Goal: Communication & Community: Answer question/provide support

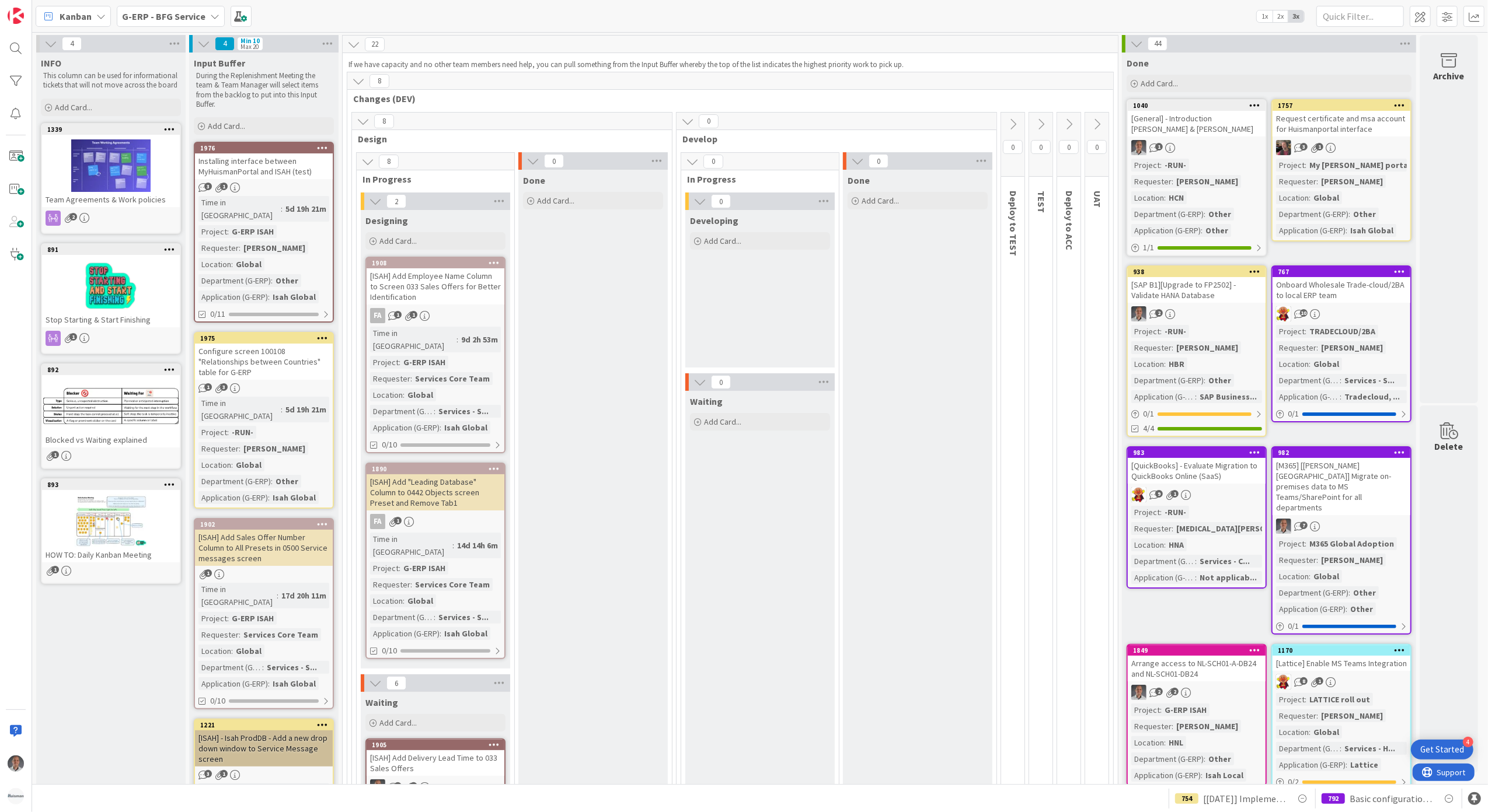
click at [183, 14] on b "G-ERP - BFG Service" at bounding box center [163, 16] width 84 height 12
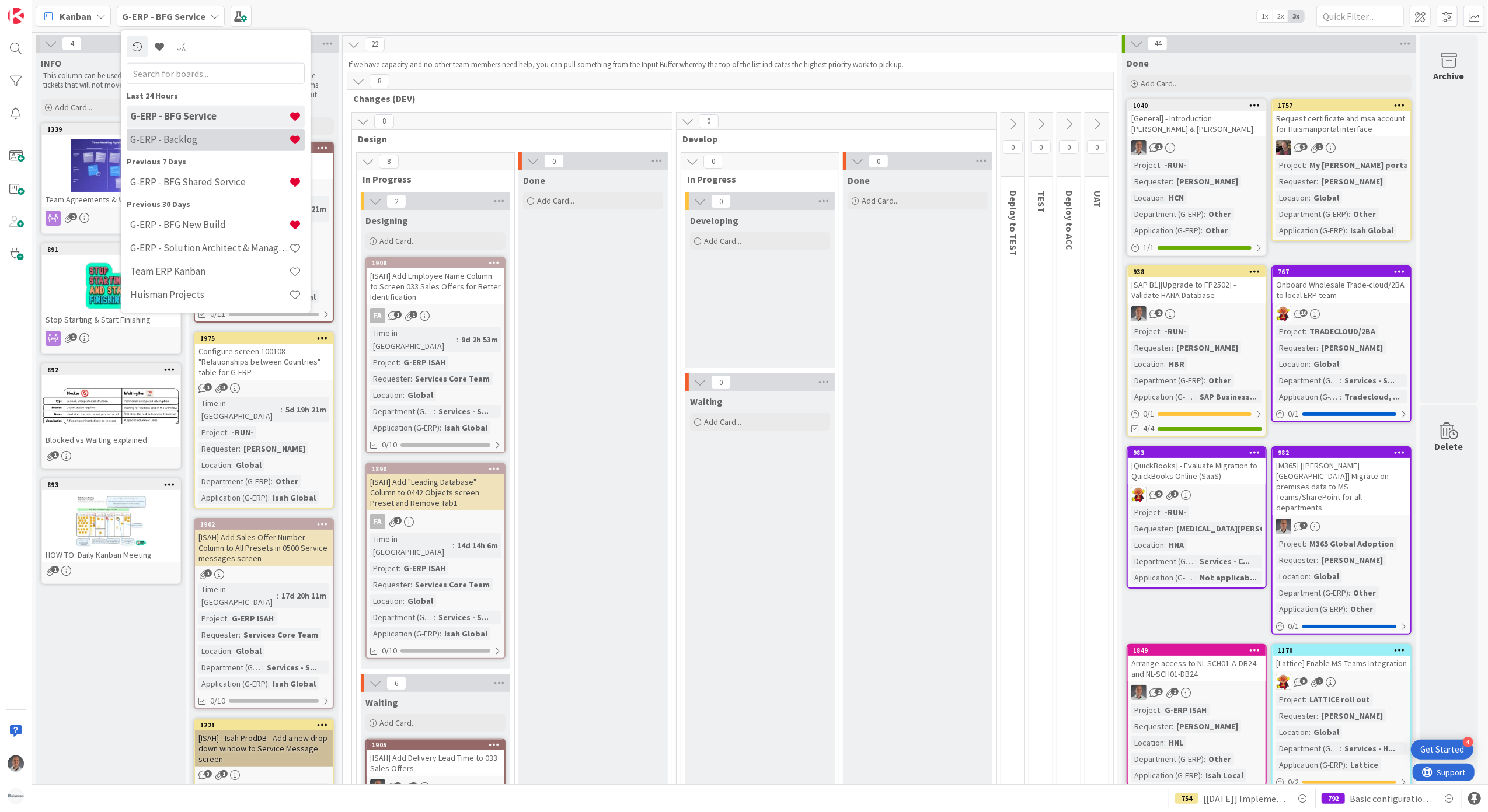
click at [197, 134] on h4 "G-ERP - Backlog" at bounding box center [210, 140] width 159 height 12
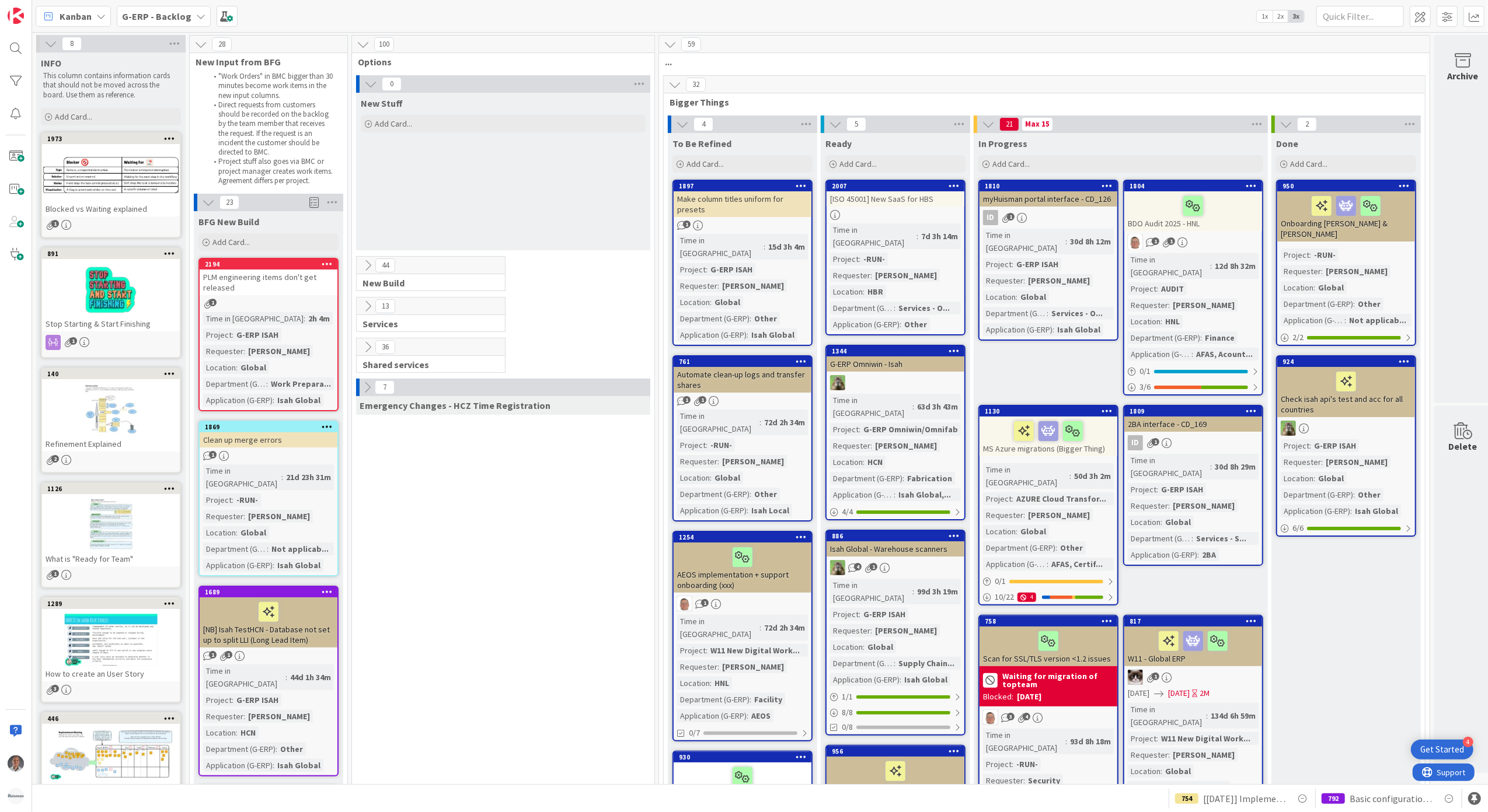
click at [370, 310] on icon at bounding box center [367, 306] width 13 height 13
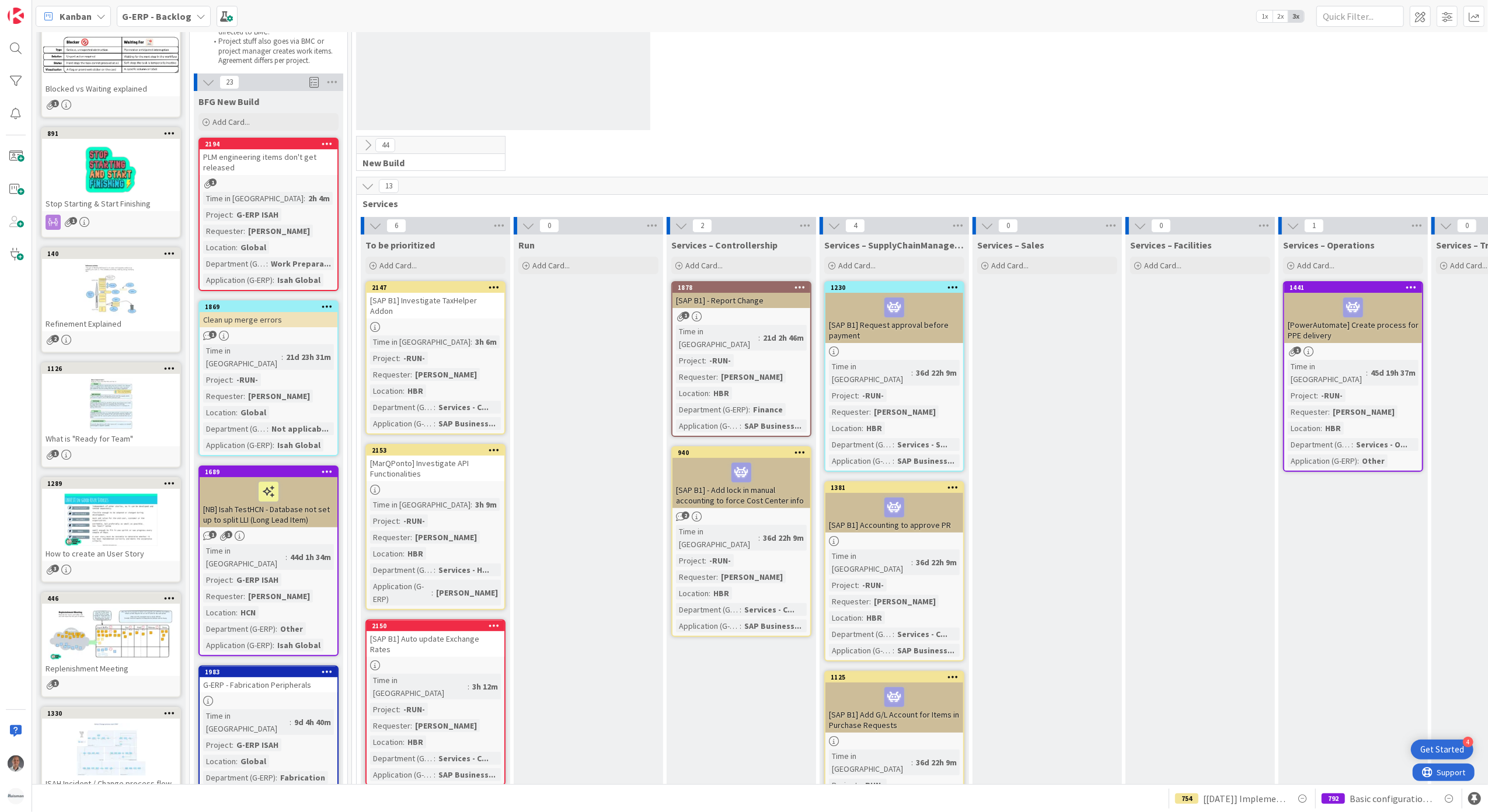
scroll to position [78, 0]
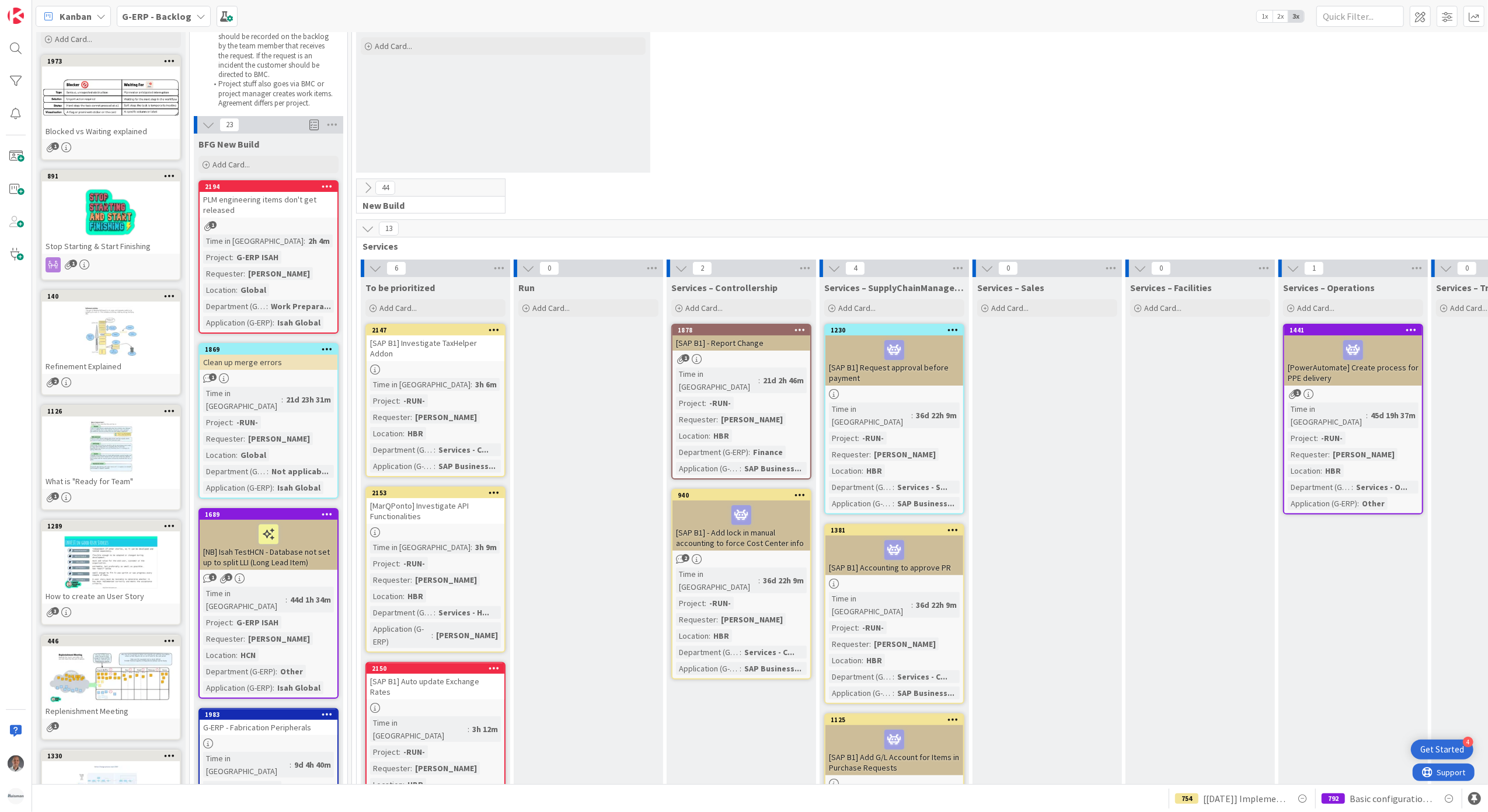
click at [170, 14] on b "G-ERP - Backlog" at bounding box center [156, 16] width 69 height 12
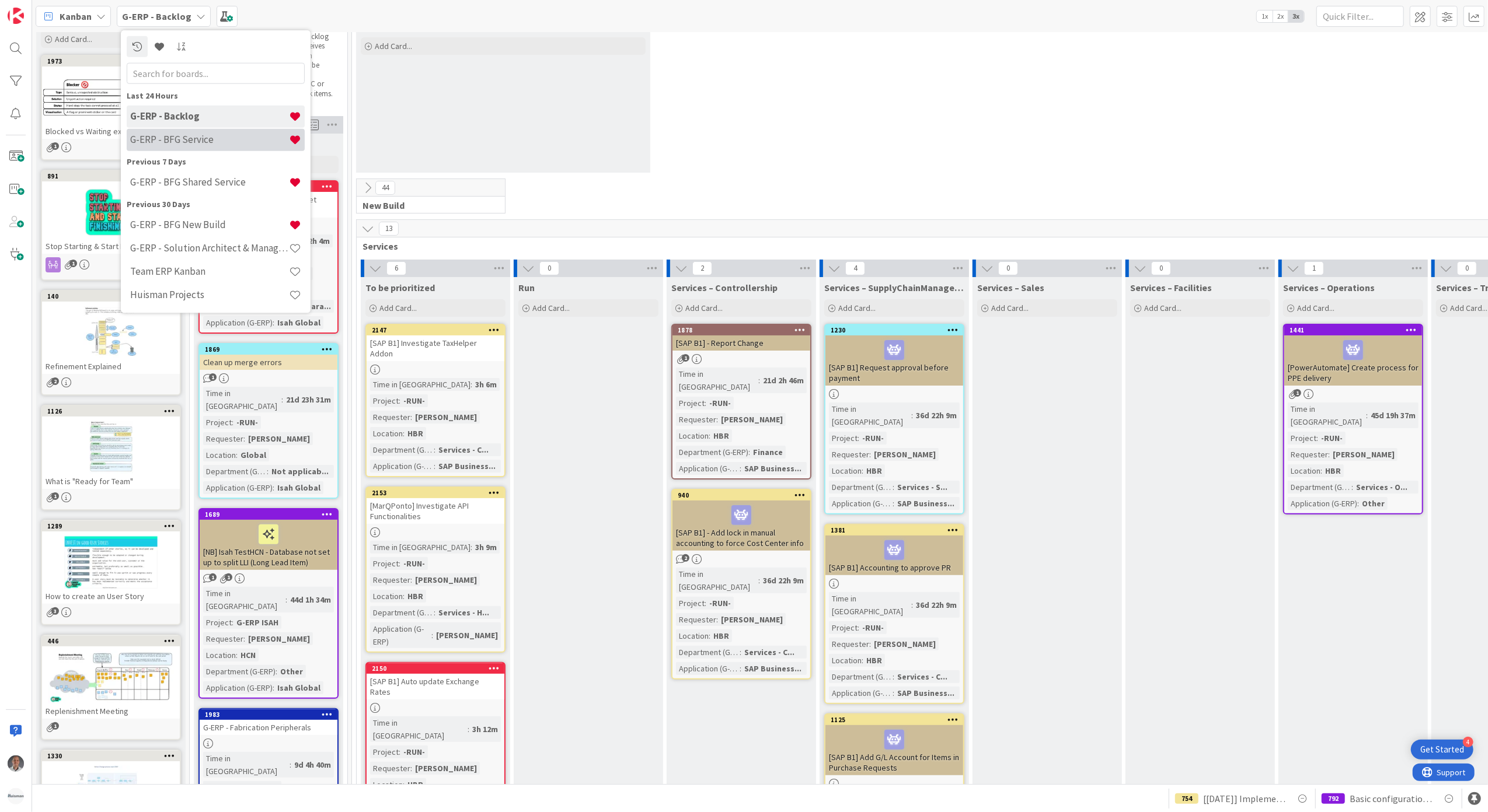
click at [176, 134] on h4 "G-ERP - BFG Service" at bounding box center [210, 140] width 159 height 12
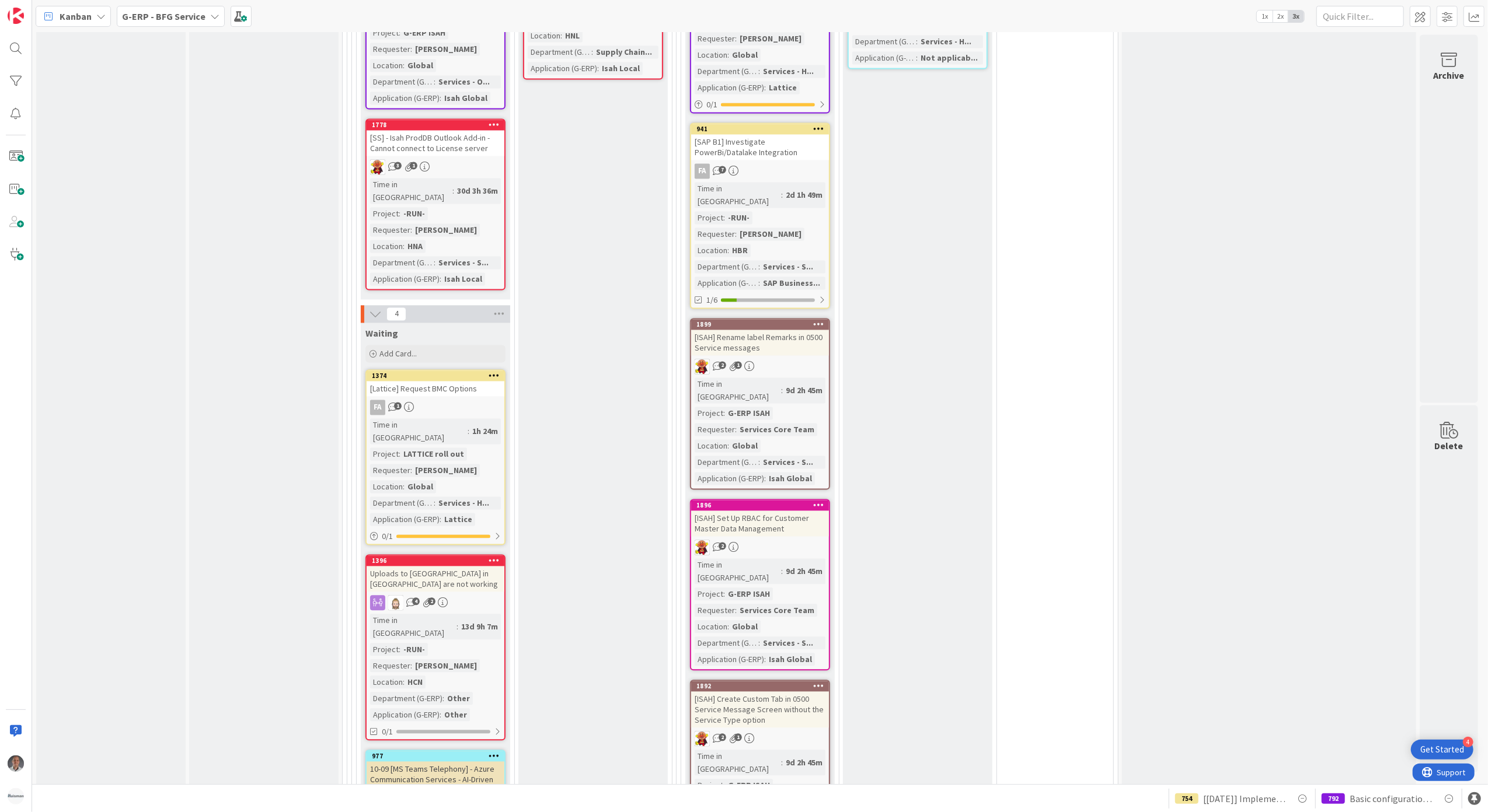
scroll to position [2104, 0]
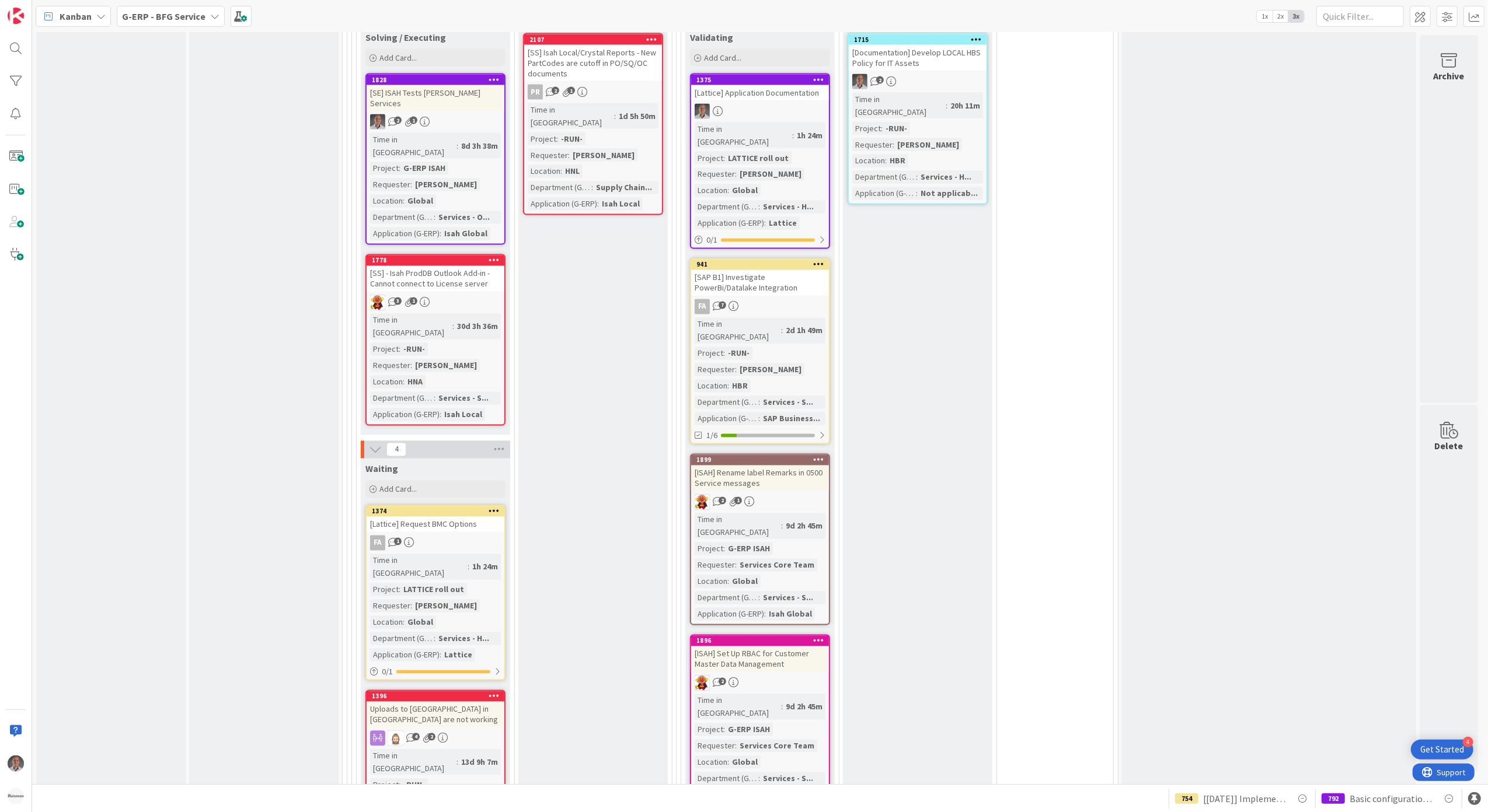
click at [486, 535] on div "FA 1" at bounding box center [435, 543] width 138 height 15
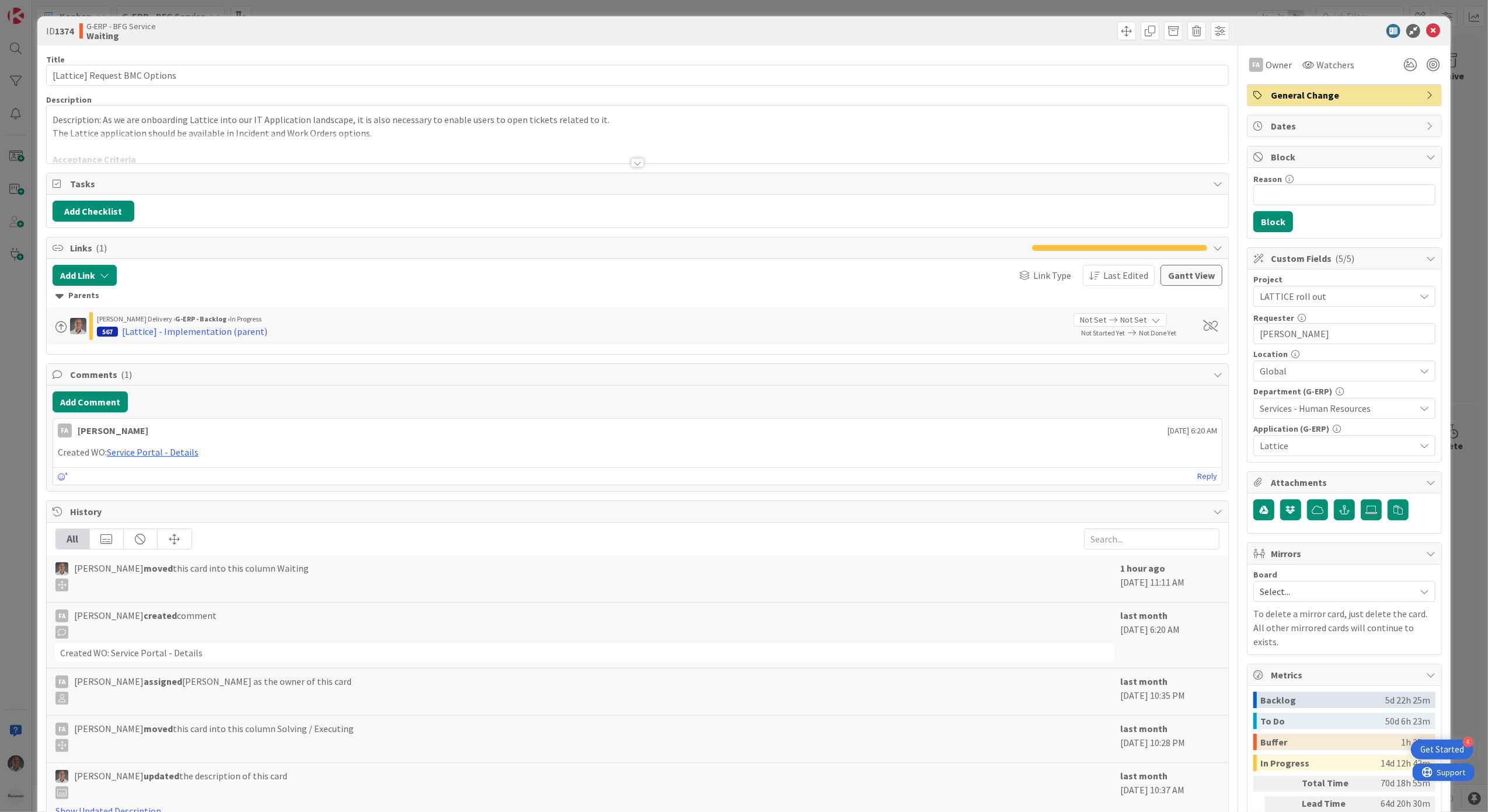
click at [634, 161] on div at bounding box center [637, 162] width 13 height 9
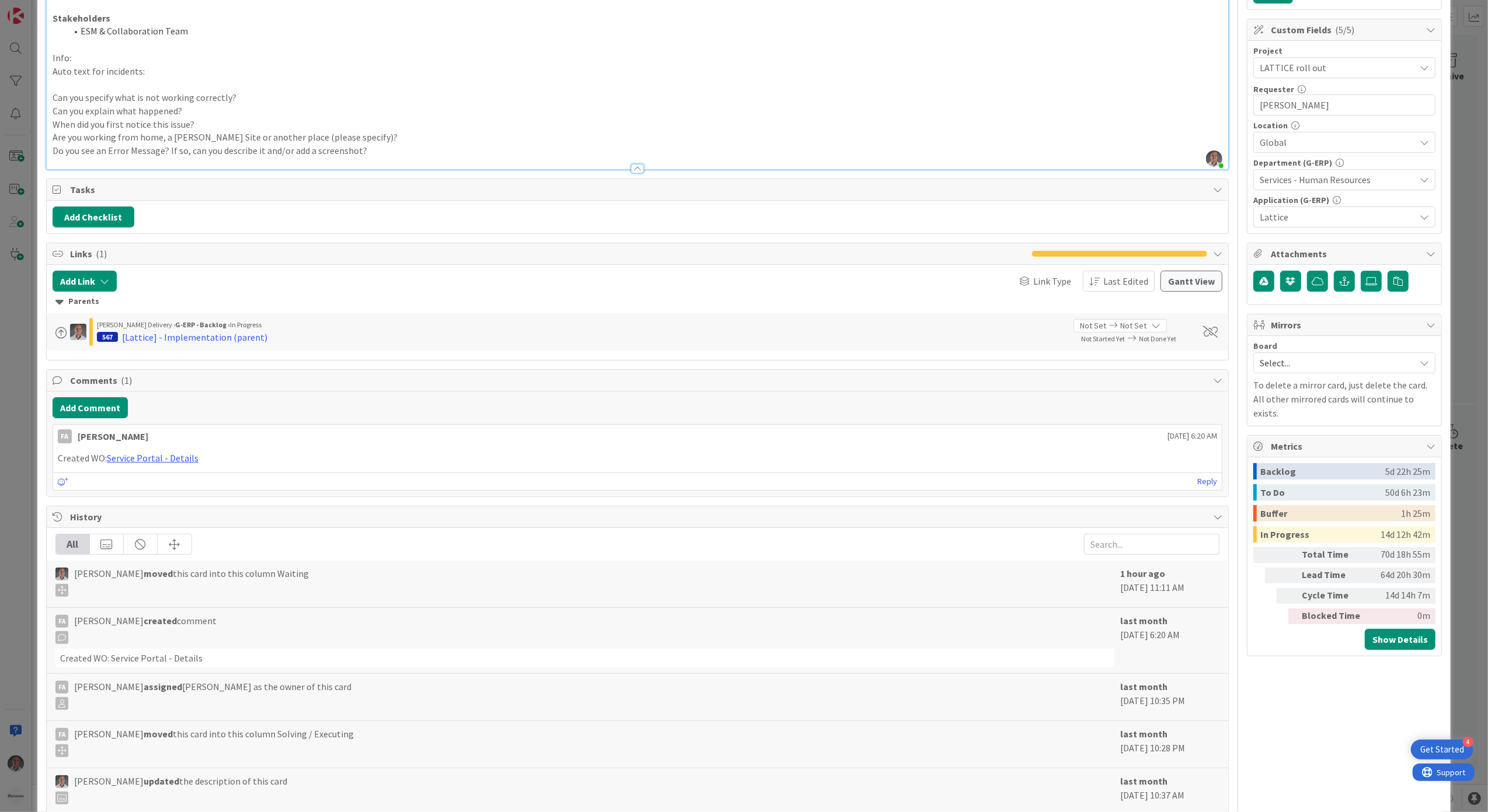
scroll to position [233, 0]
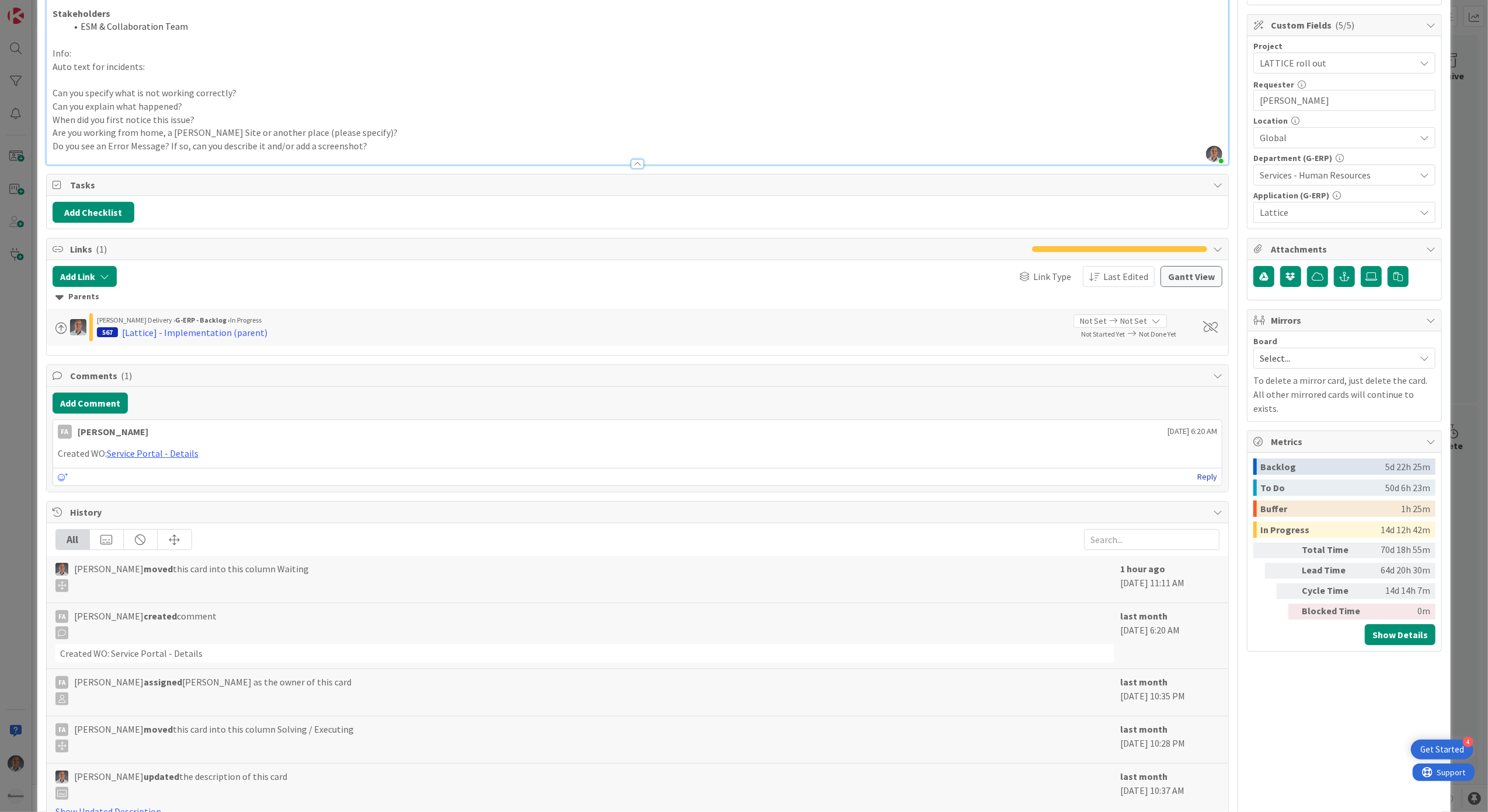
click at [1197, 482] on link "Reply" at bounding box center [1206, 476] width 19 height 14
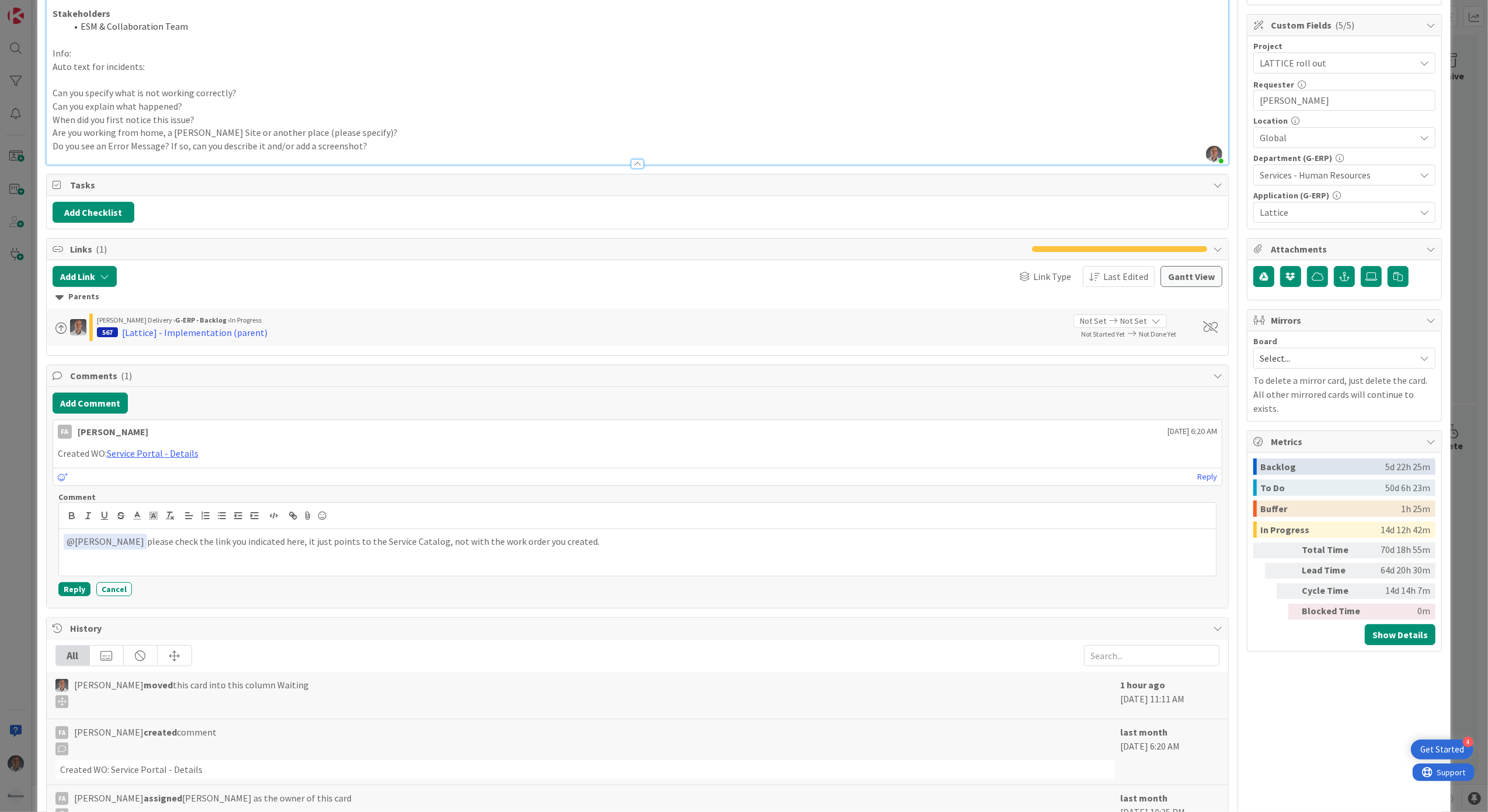
click at [586, 549] on p "﻿ @ Fu Alex ﻿ please check the link you indicated here, it just points to the S…" at bounding box center [637, 541] width 1148 height 16
click at [573, 547] on p "﻿ @ Fu Alex ﻿ please check the link you indicated here, it just points to the S…" at bounding box center [637, 541] width 1148 height 16
click at [382, 545] on p "﻿ @ Fu Alex ﻿ please check the link you indicated here, it just points to the S…" at bounding box center [637, 541] width 1148 height 16
click at [579, 547] on p "﻿ @ Fu Alex ﻿ please check the link you indicated here, it just points to the S…" at bounding box center [637, 541] width 1148 height 16
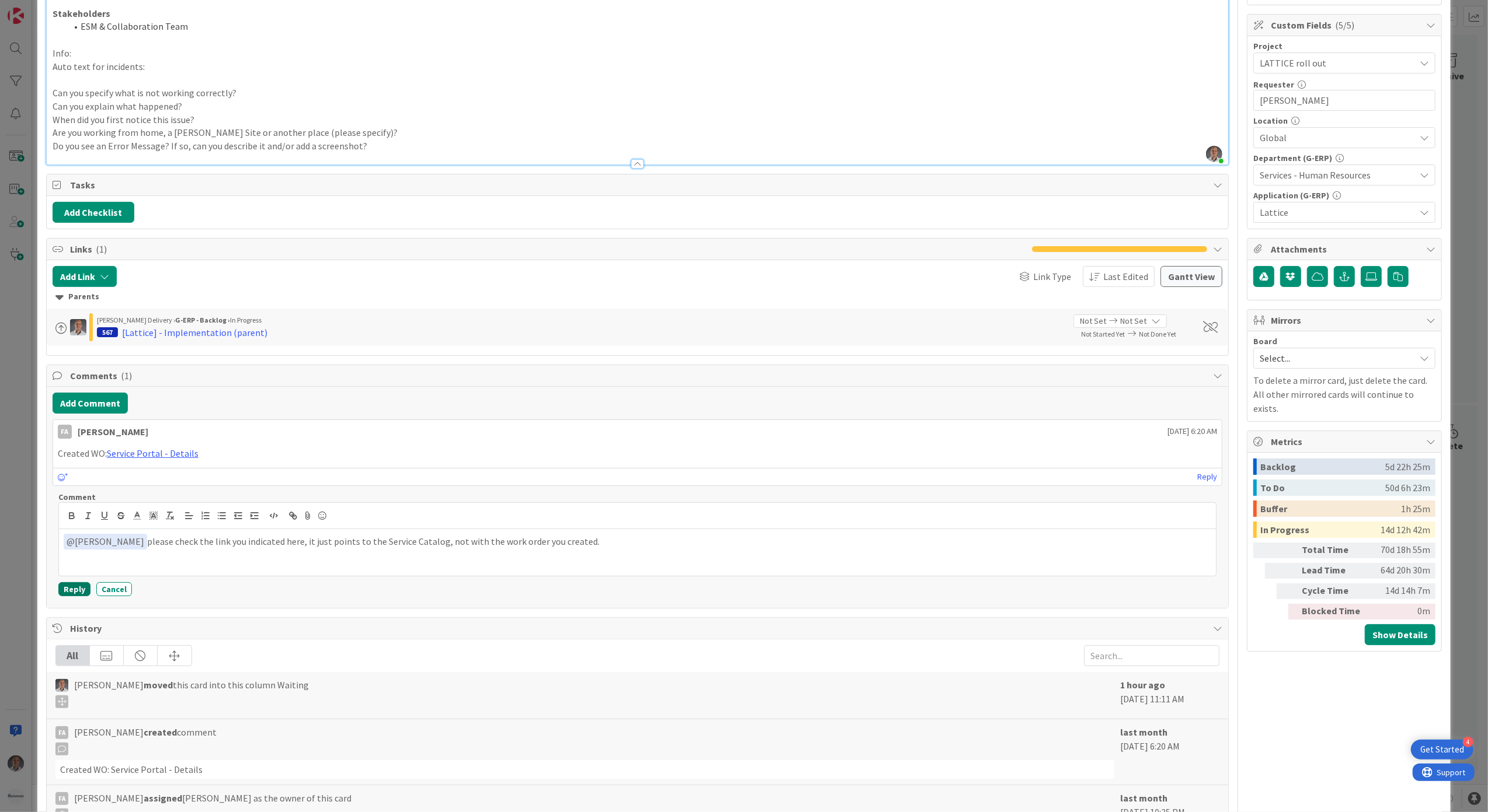
click at [75, 596] on button "Reply" at bounding box center [74, 590] width 32 height 14
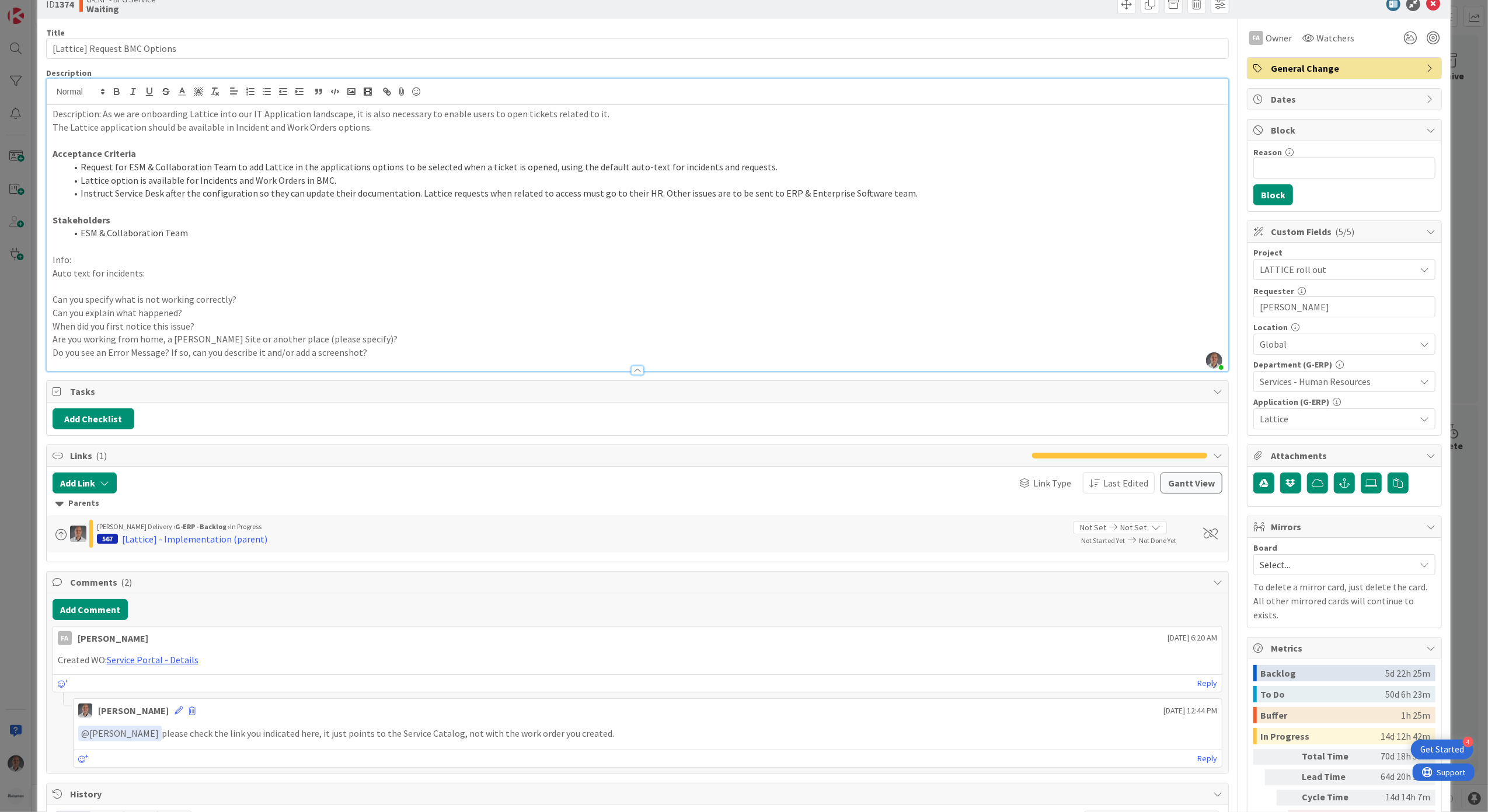
scroll to position [0, 0]
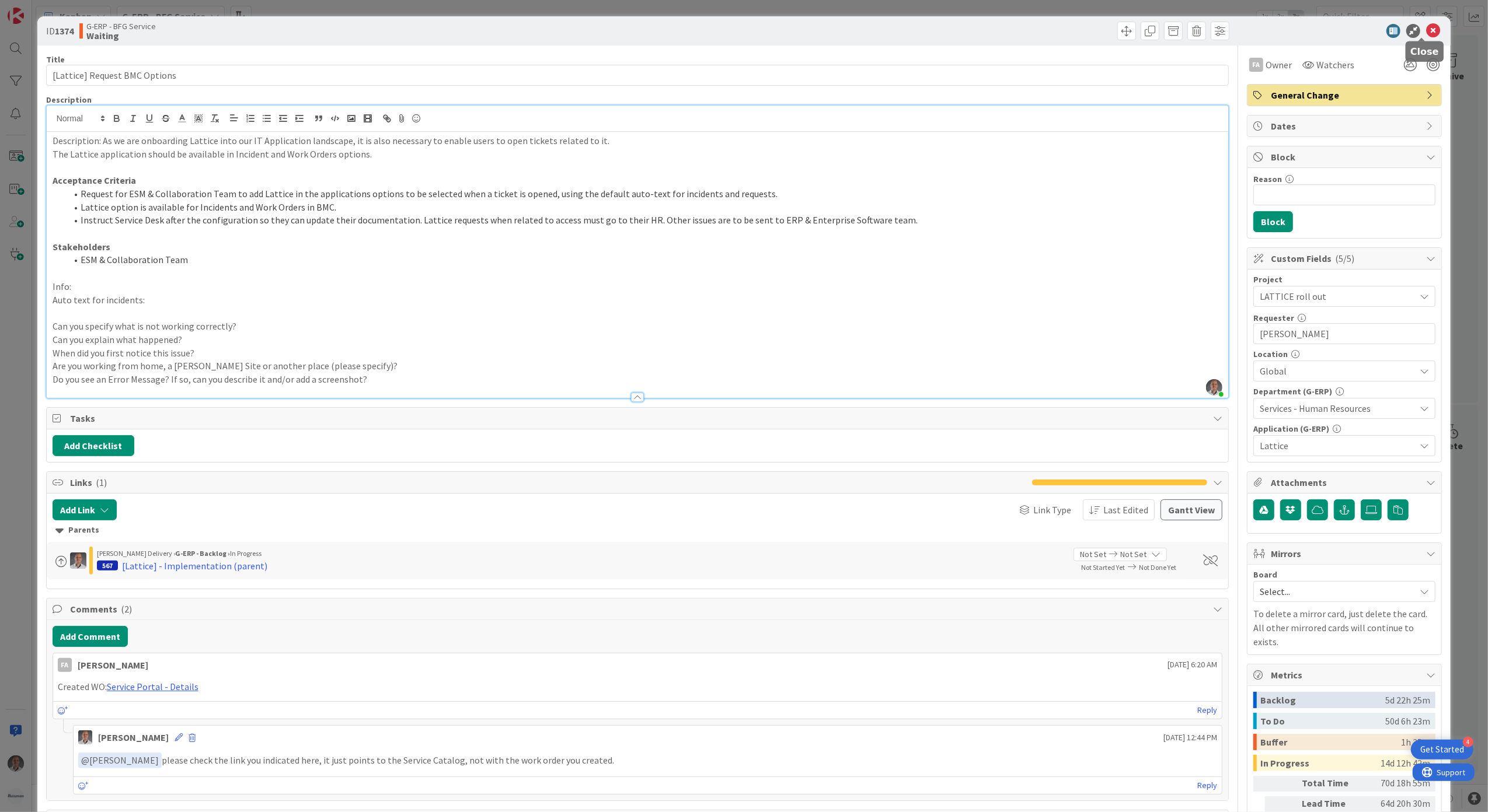
click at [1426, 27] on icon at bounding box center [1433, 30] width 14 height 14
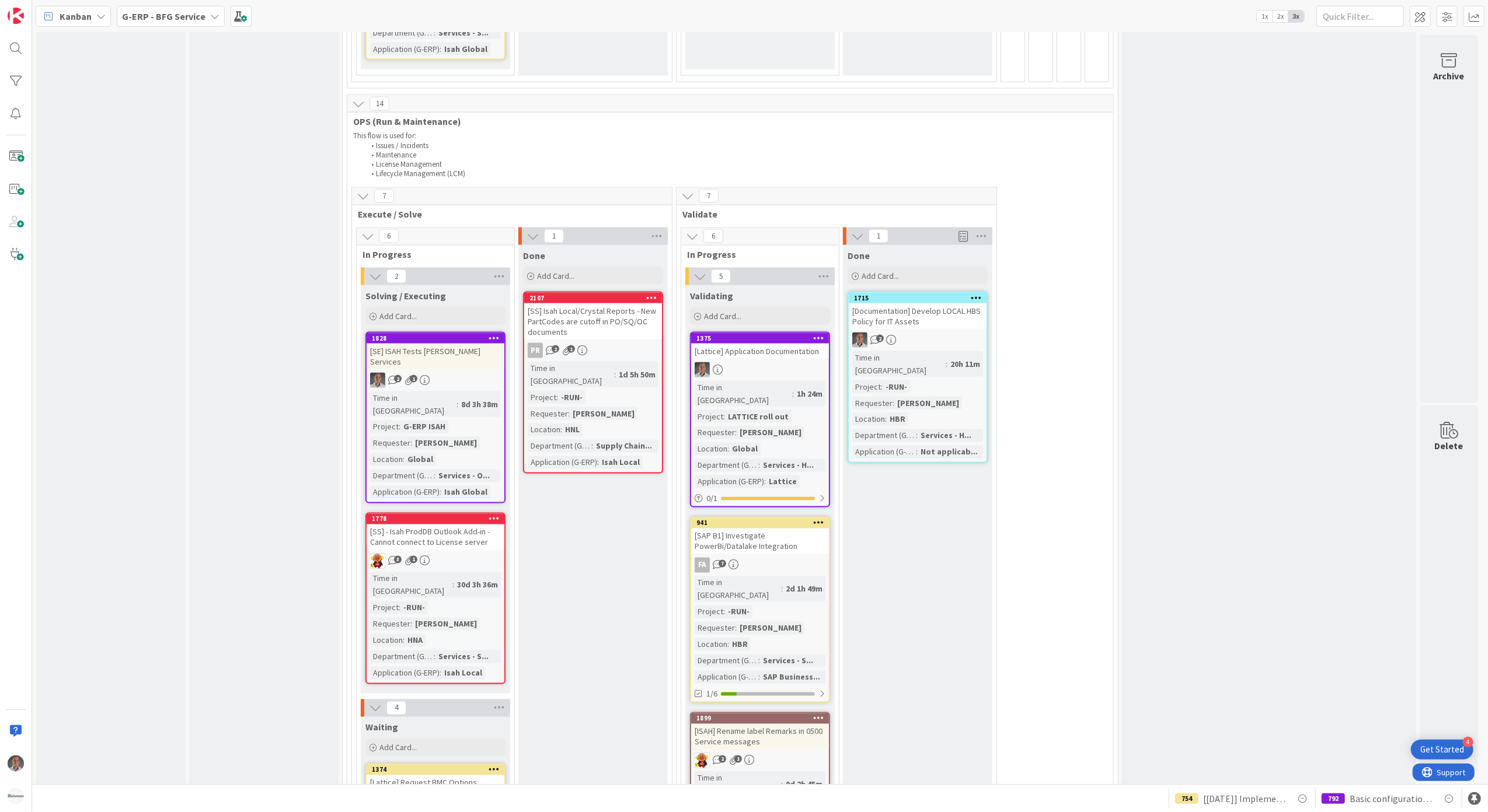
scroll to position [1870, 0]
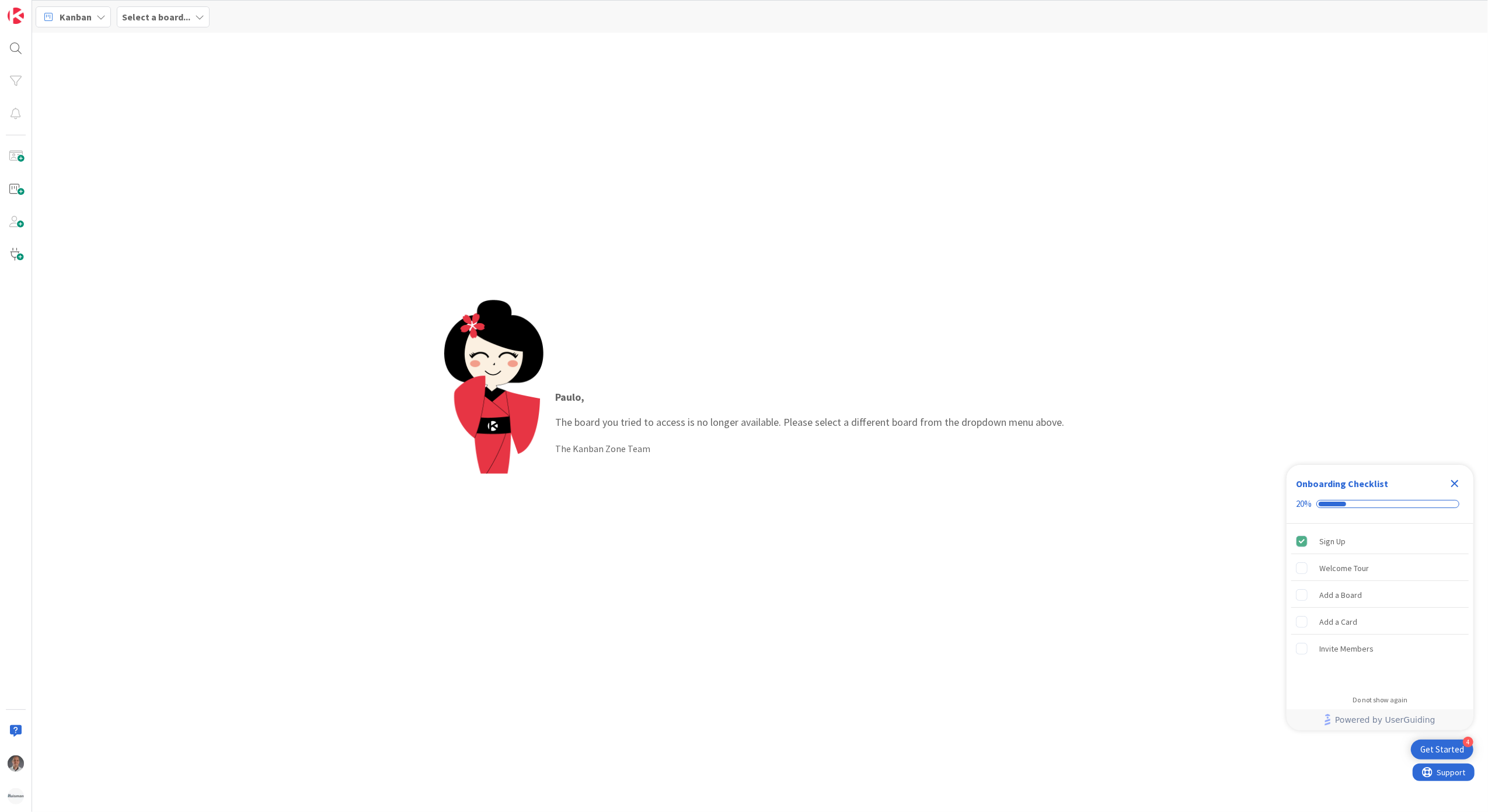
click at [1455, 482] on icon "Close Checklist" at bounding box center [1454, 484] width 8 height 8
